Goal: Transaction & Acquisition: Book appointment/travel/reservation

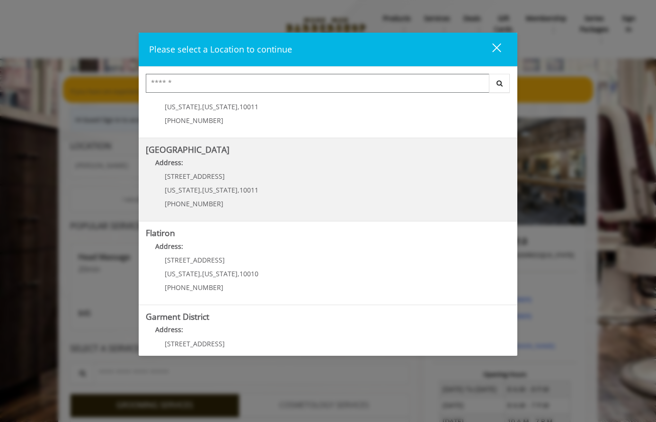
scroll to position [142, 0]
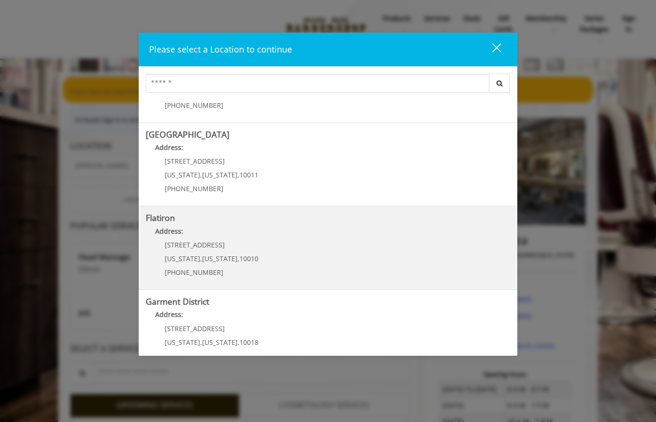
click at [270, 238] on "Address:" at bounding box center [328, 233] width 364 height 15
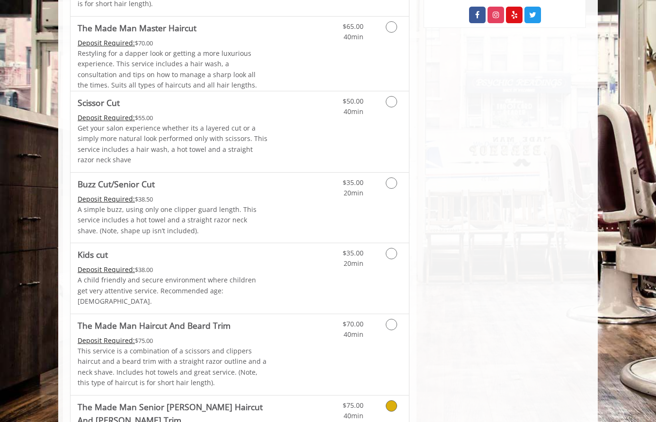
scroll to position [189, 0]
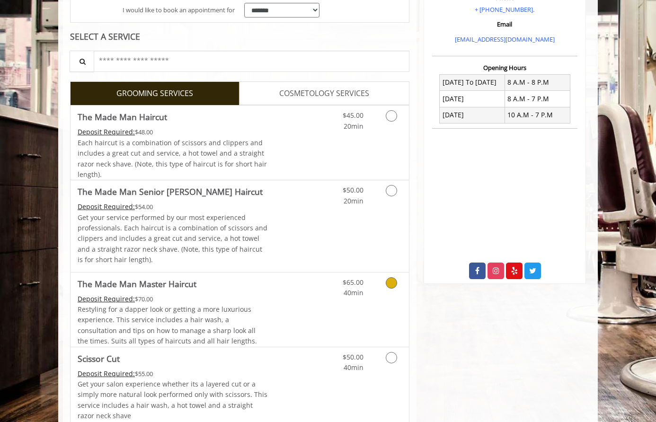
click at [233, 315] on span "Restyling for a dapper look or getting a more luxurious experience. This servic…" at bounding box center [167, 325] width 179 height 41
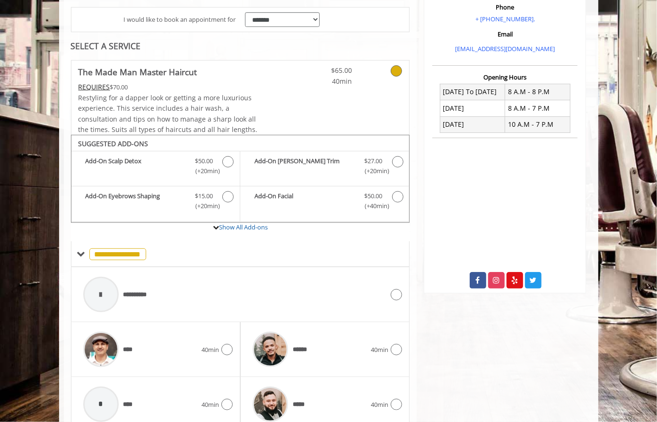
scroll to position [171, 0]
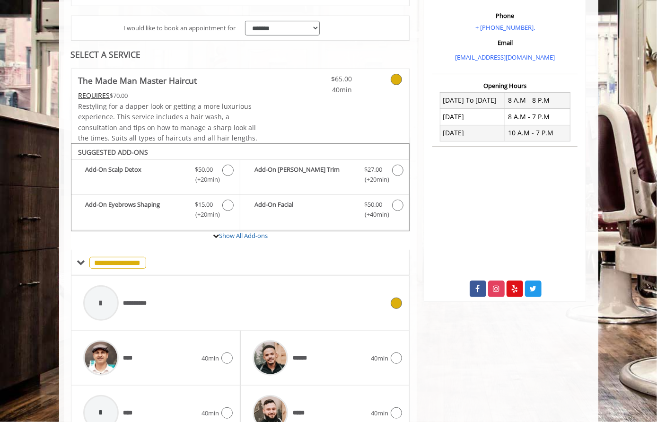
click at [219, 304] on div "**********" at bounding box center [234, 303] width 310 height 45
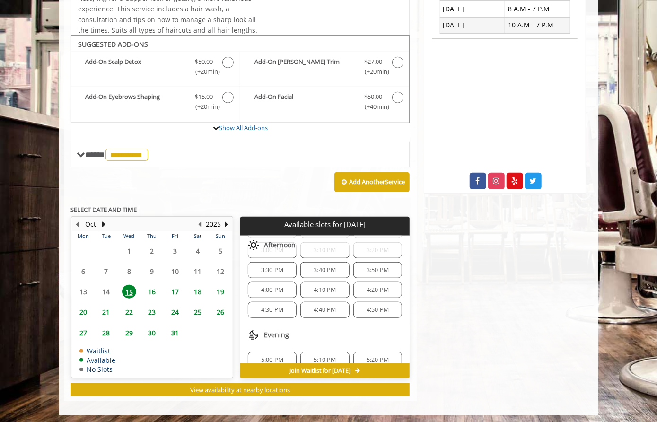
scroll to position [237, 0]
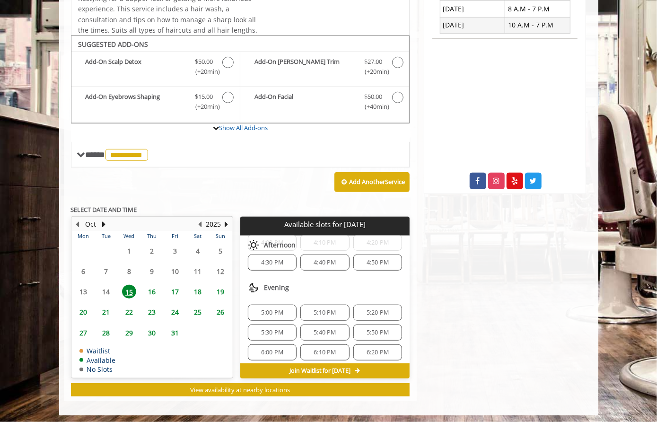
click at [221, 288] on span "19" at bounding box center [221, 292] width 14 height 14
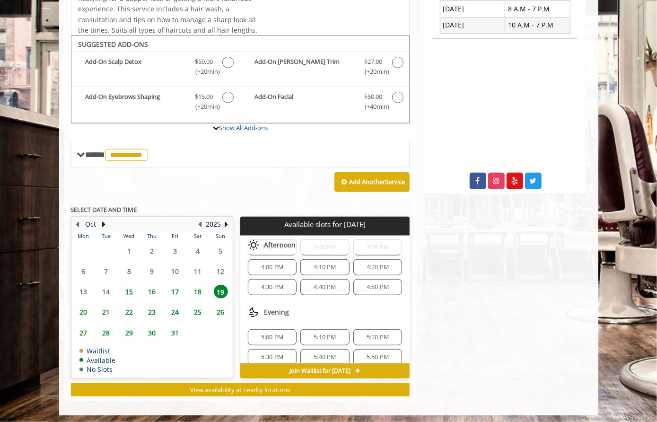
scroll to position [284, 0]
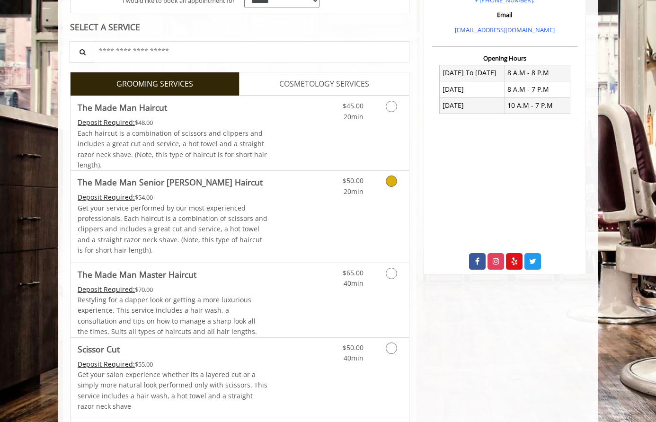
scroll to position [214, 0]
